Goal: Task Accomplishment & Management: Manage account settings

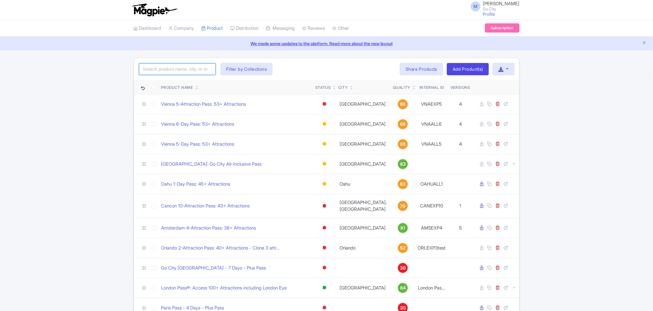
drag, startPoint x: 0, startPoint y: 0, endPoint x: 186, endPoint y: 72, distance: 199.2
click at [186, 72] on input "search" at bounding box center [177, 69] width 77 height 12
type input "new york"
click button "Search" at bounding box center [0, 0] width 0 height 0
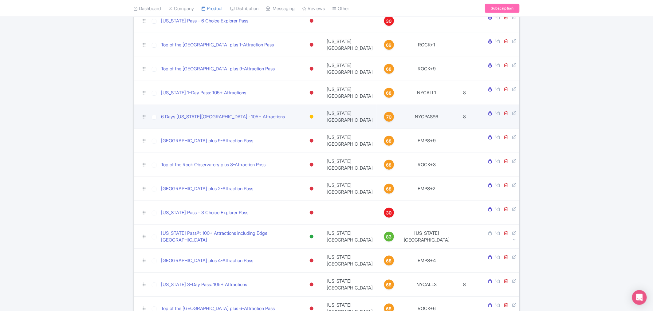
scroll to position [273, 0]
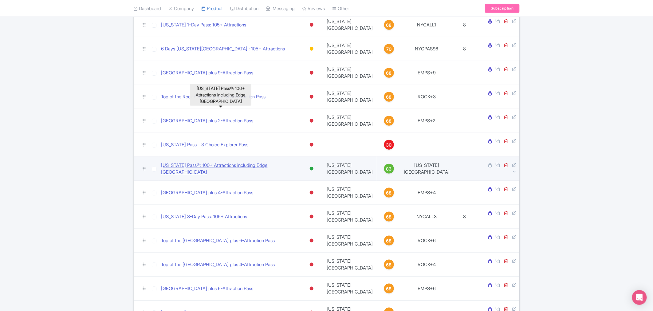
click at [201, 162] on link "New York Pass®: 100+ Attractions including Edge NYC" at bounding box center [229, 169] width 137 height 14
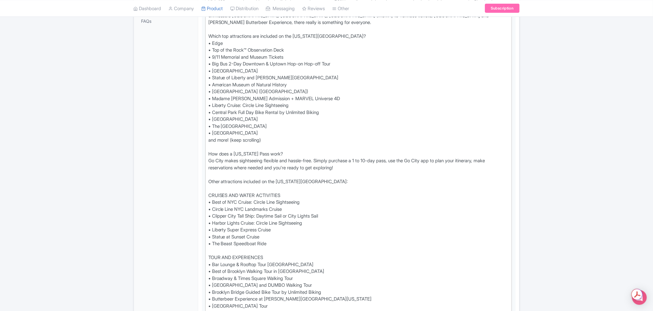
scroll to position [205, 0]
drag, startPoint x: 568, startPoint y: 78, endPoint x: 562, endPoint y: 78, distance: 6.2
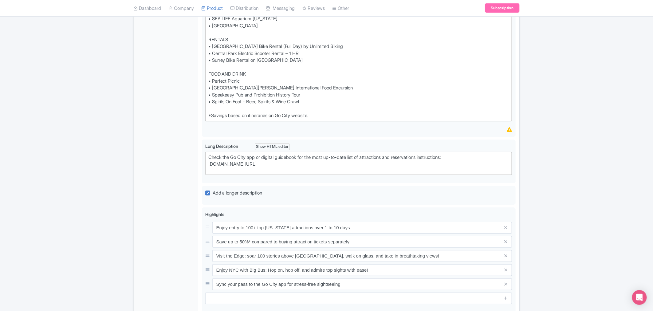
scroll to position [612, 0]
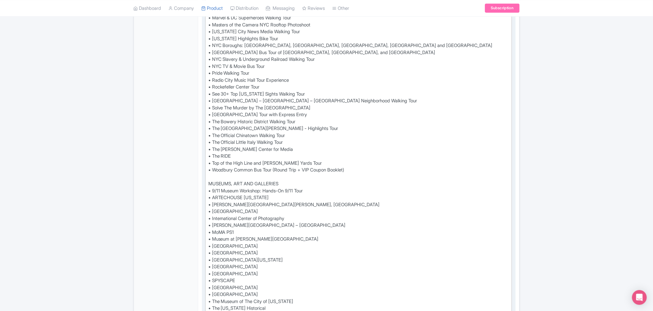
click at [260, 154] on div "Visit 100+ attractions with a single digital pass and save up to 50%* on all yo…" at bounding box center [358, 91] width 301 height 996
drag, startPoint x: 250, startPoint y: 156, endPoint x: 209, endPoint y: 155, distance: 40.9
click at [209, 155] on div "Visit 100+ attractions with a single digital pass and save up to 50%* on all yo…" at bounding box center [358, 91] width 301 height 996
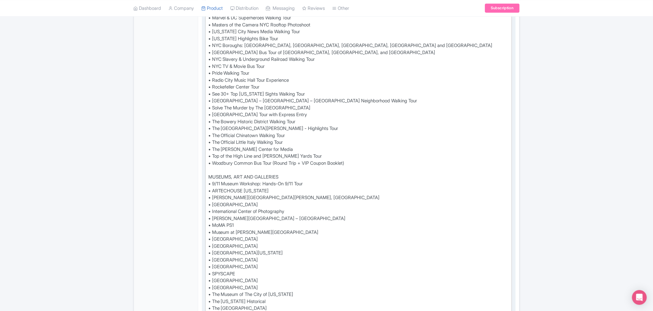
type trix-editor "<div>Visit 100+ attractions with a single digital pass and save up to 50%* on a…"
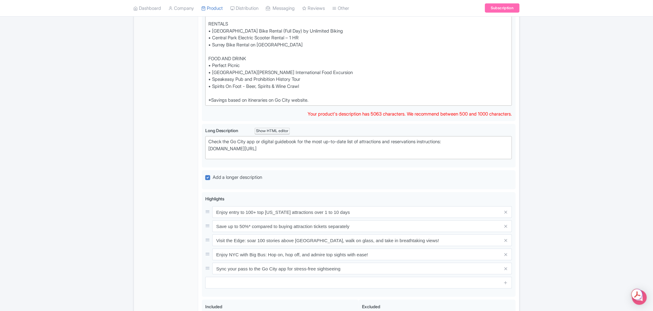
scroll to position [1208, 0]
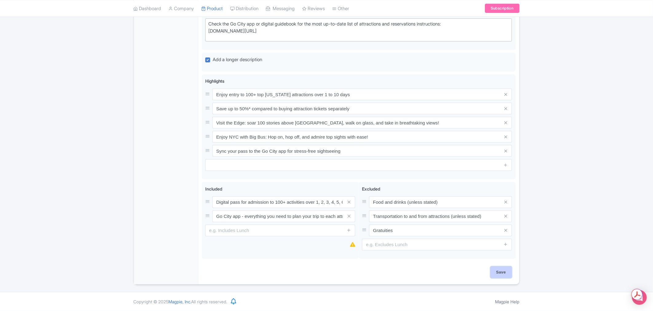
click at [501, 275] on input "Save" at bounding box center [502, 273] width 22 height 12
type input "Saving..."
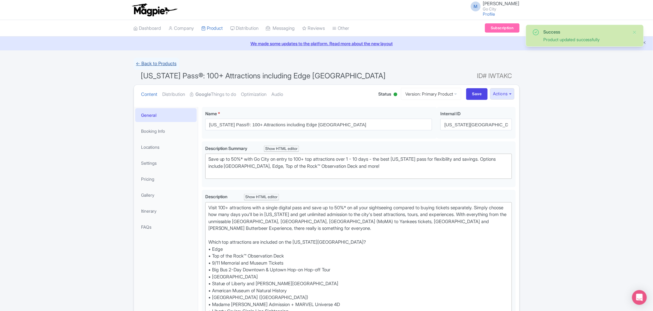
click at [164, 62] on link "← Back to Products" at bounding box center [157, 64] width 46 height 12
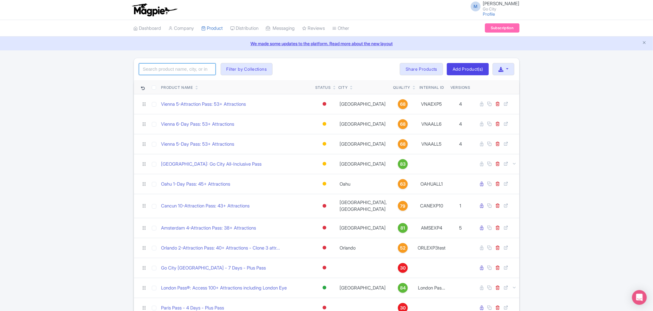
click at [171, 69] on input "search" at bounding box center [177, 69] width 77 height 12
type input "new york"
click button "Search" at bounding box center [0, 0] width 0 height 0
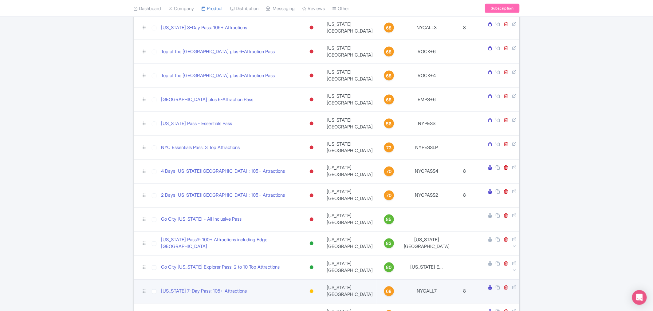
scroll to position [463, 0]
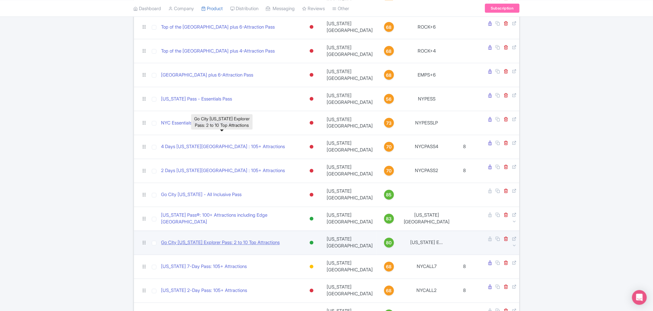
click at [188, 240] on link "Go City [US_STATE] Explorer Pass: 2 to 10 Top Attractions" at bounding box center [220, 243] width 119 height 7
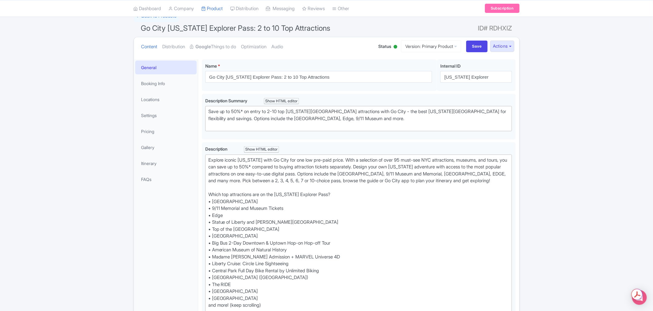
scroll to position [102, 0]
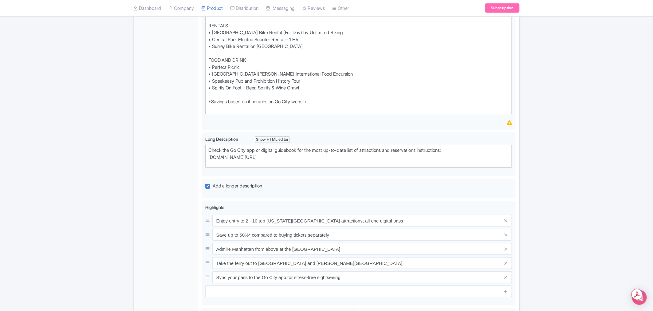
scroll to position [183, 0]
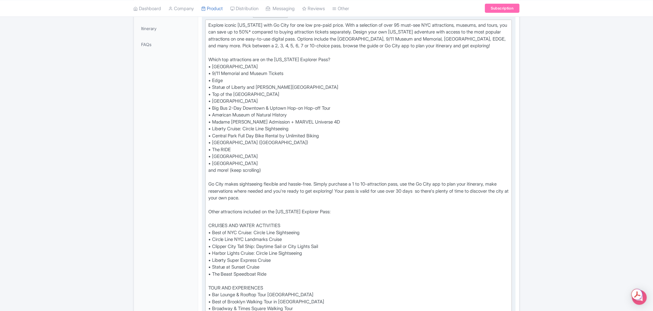
drag, startPoint x: 239, startPoint y: 155, endPoint x: 208, endPoint y: 156, distance: 31.4
type trix-editor "<lor>Ipsumdo sitame Con Adip elit Se Doei tem inc utl etd-magn aliqu. Enim a mi…"
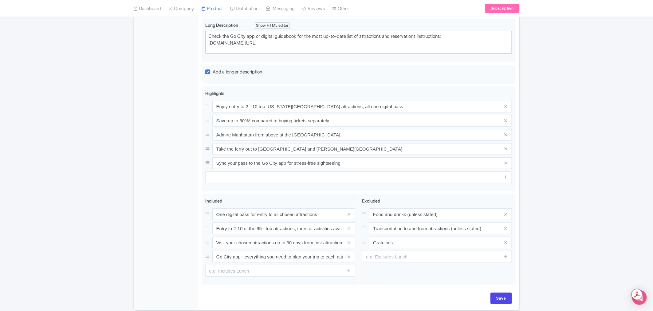
scroll to position [1250, 0]
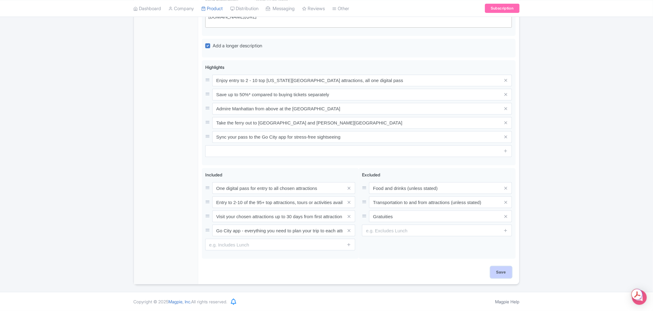
click at [503, 273] on input "Save" at bounding box center [502, 273] width 22 height 12
type input "Saving..."
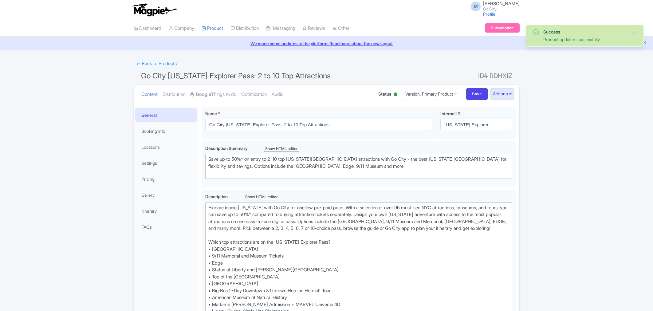
scroll to position [107, 0]
